Goal: Task Accomplishment & Management: Manage account settings

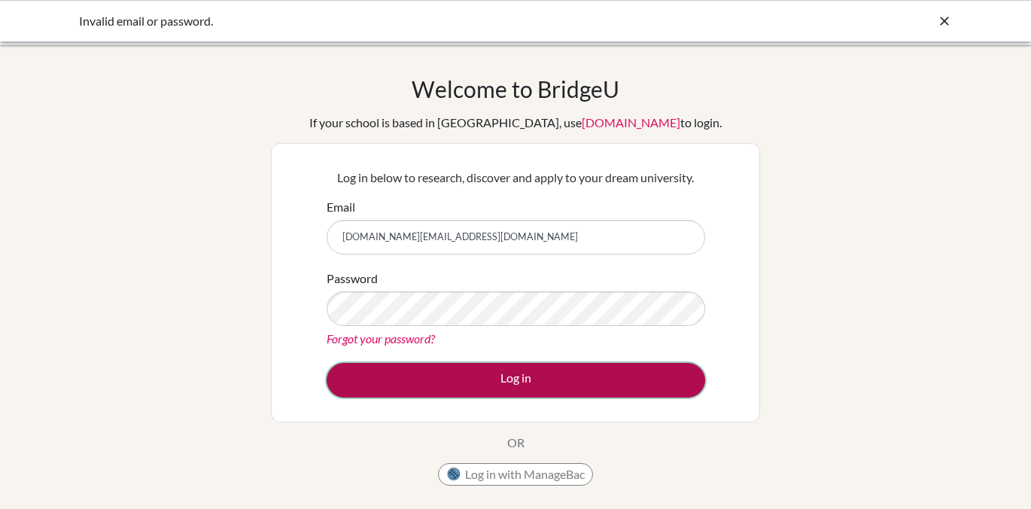
click at [575, 380] on button "Log in" at bounding box center [516, 380] width 379 height 35
click at [586, 370] on button "Log in" at bounding box center [516, 380] width 379 height 35
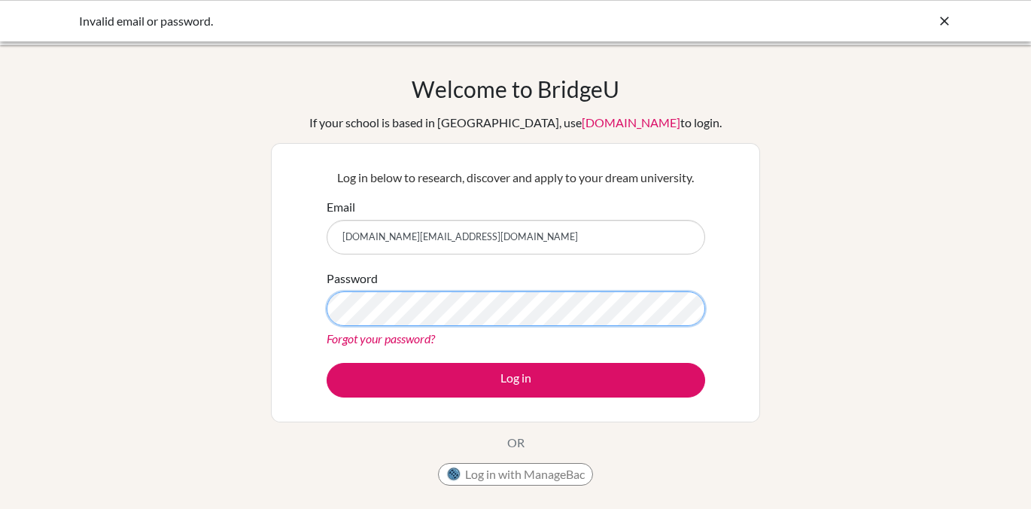
click at [327, 363] on button "Log in" at bounding box center [516, 380] width 379 height 35
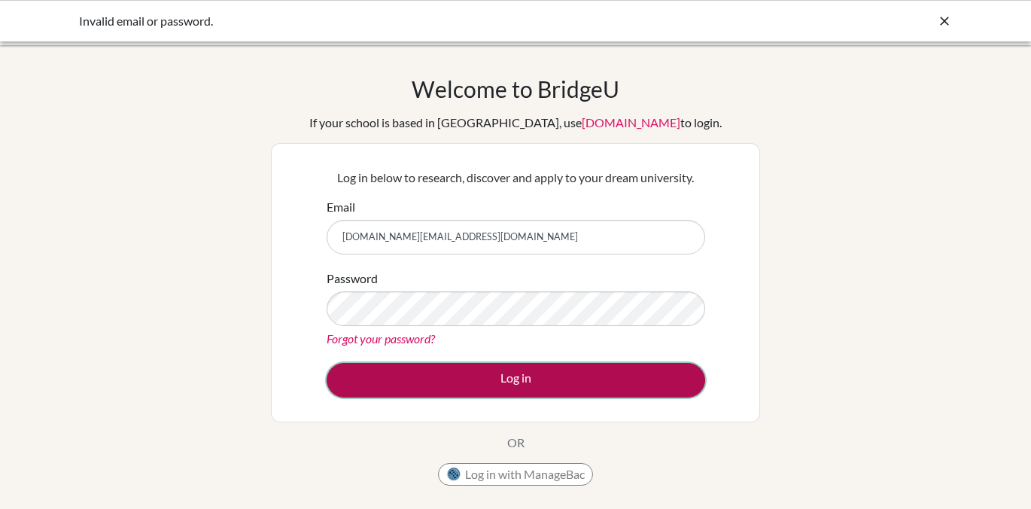
click at [524, 374] on button "Log in" at bounding box center [516, 380] width 379 height 35
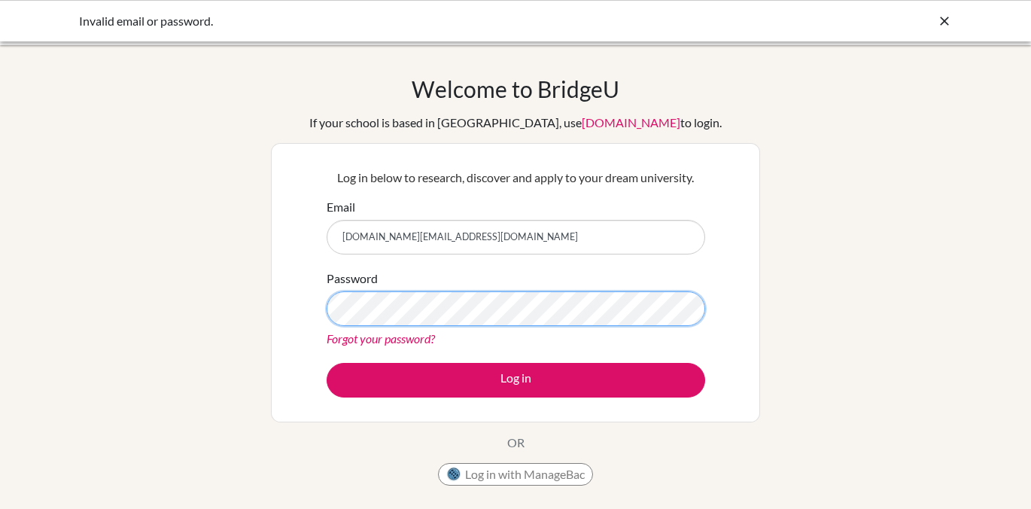
click at [327, 363] on button "Log in" at bounding box center [516, 380] width 379 height 35
click at [950, 22] on icon at bounding box center [944, 21] width 15 height 15
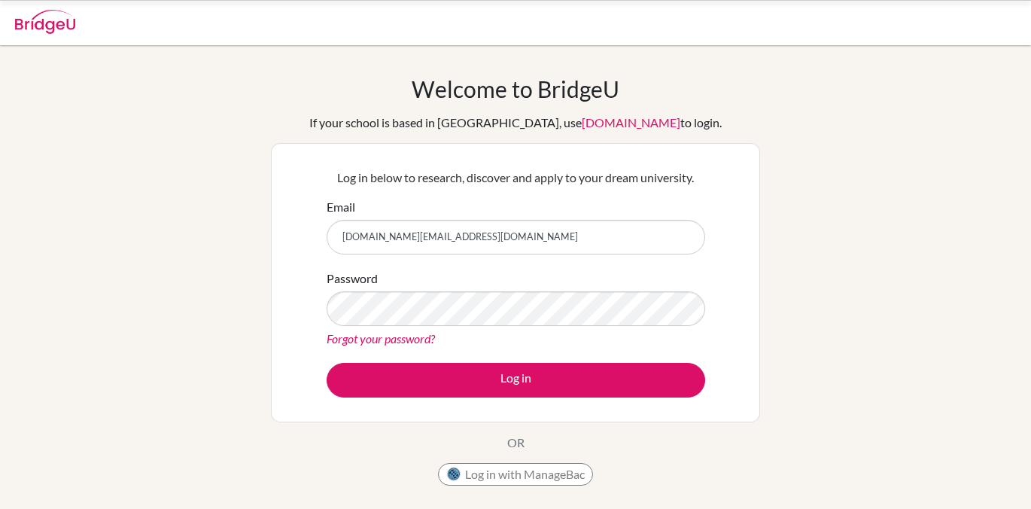
click at [402, 342] on link "Forgot your password?" at bounding box center [381, 338] width 108 height 14
